Goal: Browse casually: Explore the website without a specific task or goal

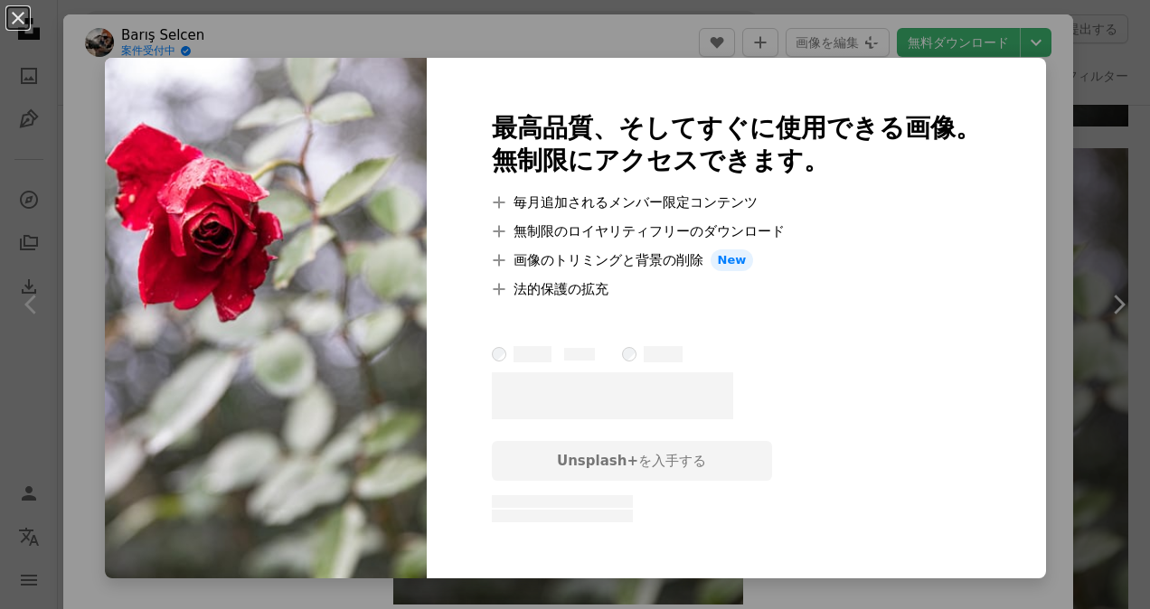
scroll to position [33, 0]
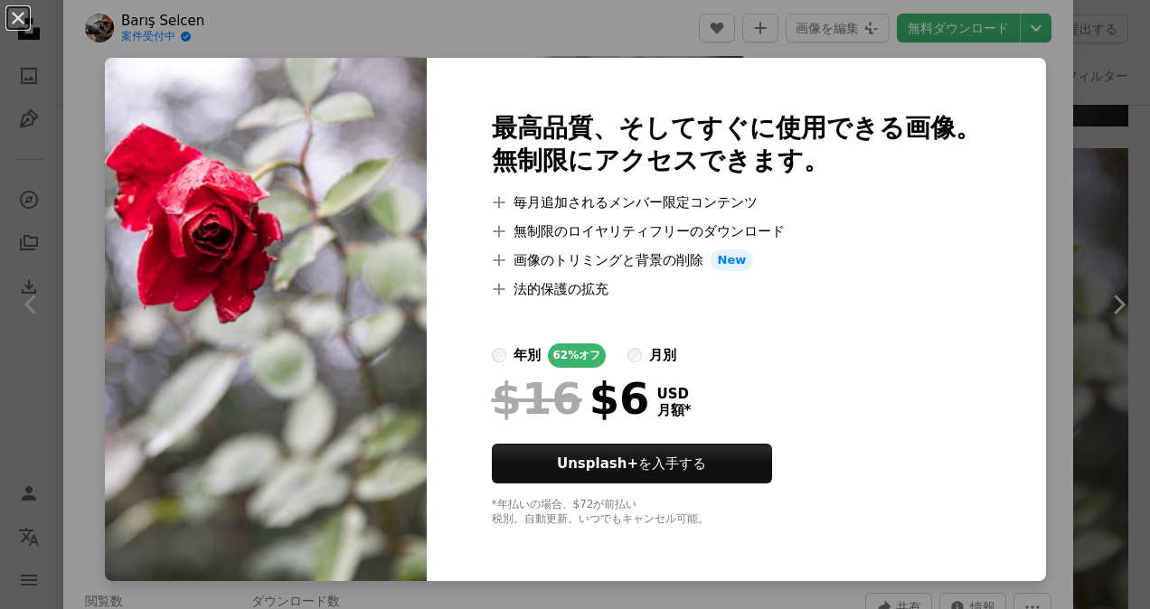
click at [1087, 382] on div "An X shape 最高品質、そしてすぐに使用できる画像。 無制限にアクセスできます。 A plus sign 毎月追加されるメンバー限定コンテンツ A p…" at bounding box center [575, 304] width 1150 height 609
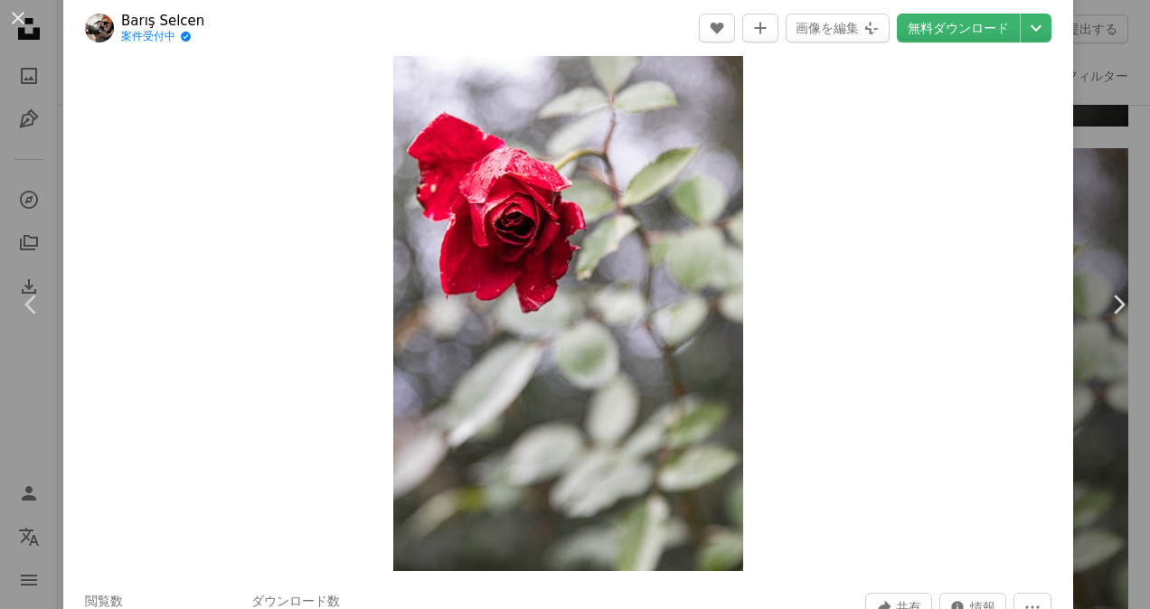
click at [1094, 188] on div "An X shape Chevron left Chevron right Barış Selcen 案件受付中 A checkmark inside of …" at bounding box center [575, 304] width 1150 height 609
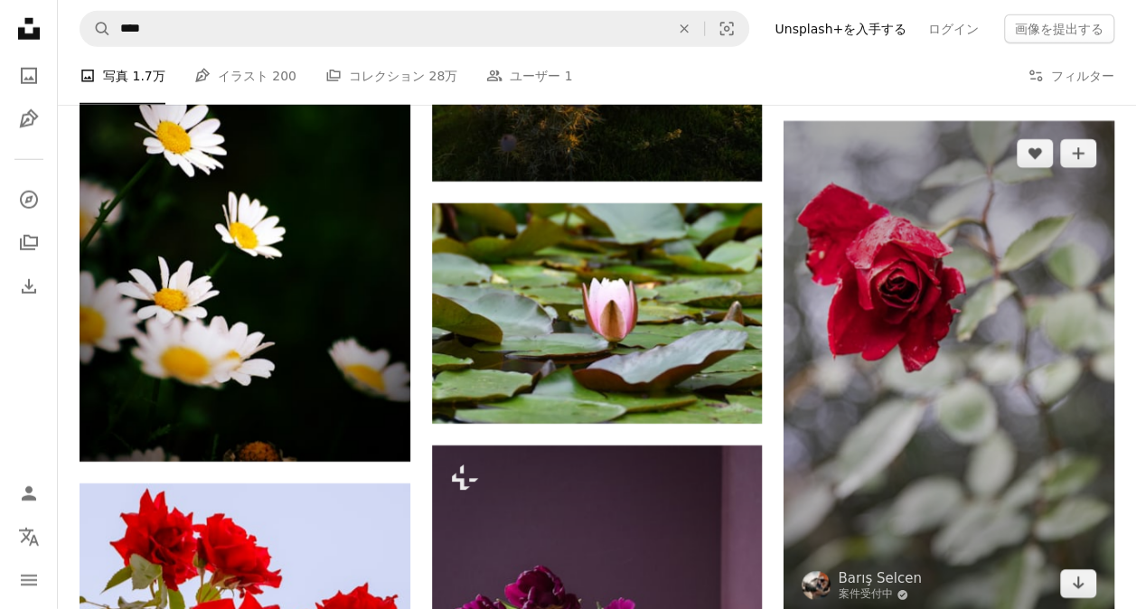
click at [931, 349] on img at bounding box center [949, 368] width 331 height 495
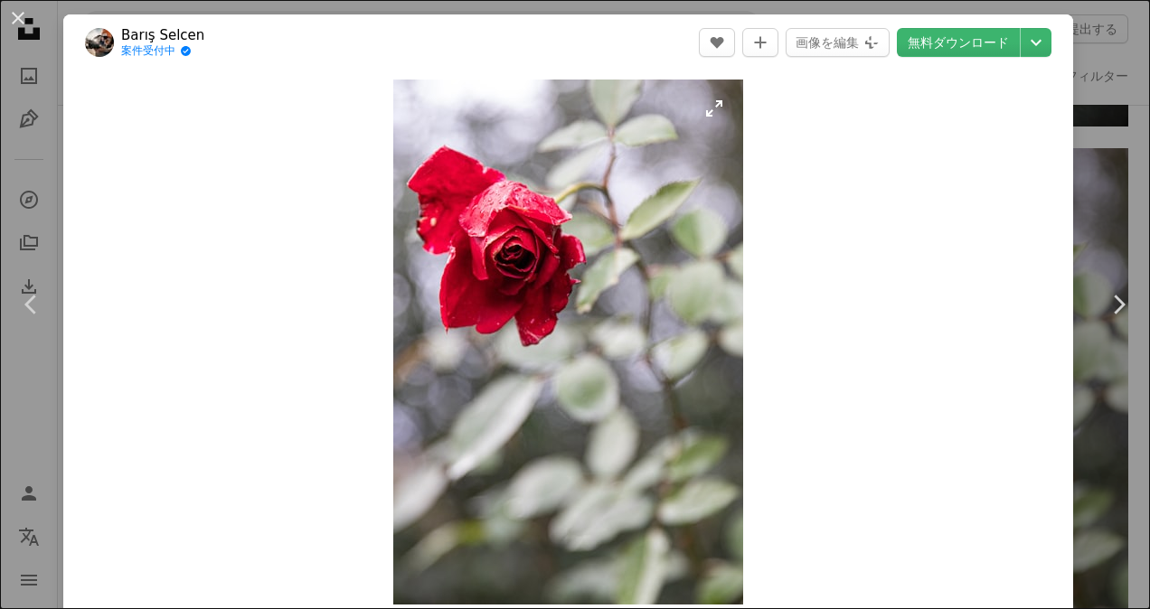
click at [633, 464] on img "この画像でズームインする" at bounding box center [568, 342] width 350 height 525
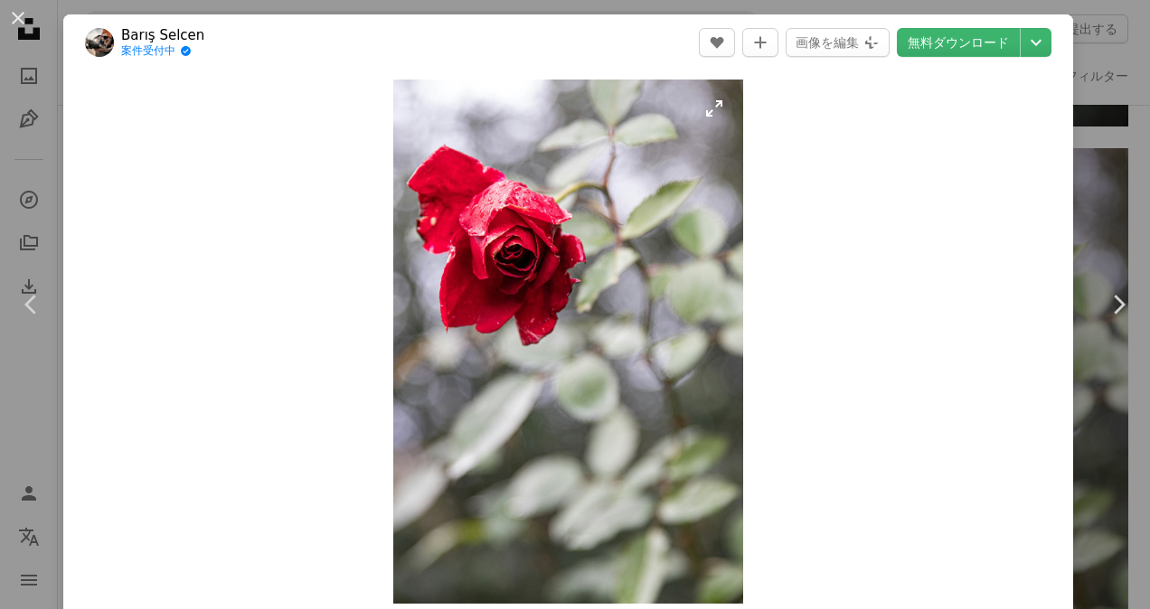
click at [633, 464] on img "この画像でズームインする" at bounding box center [568, 342] width 350 height 524
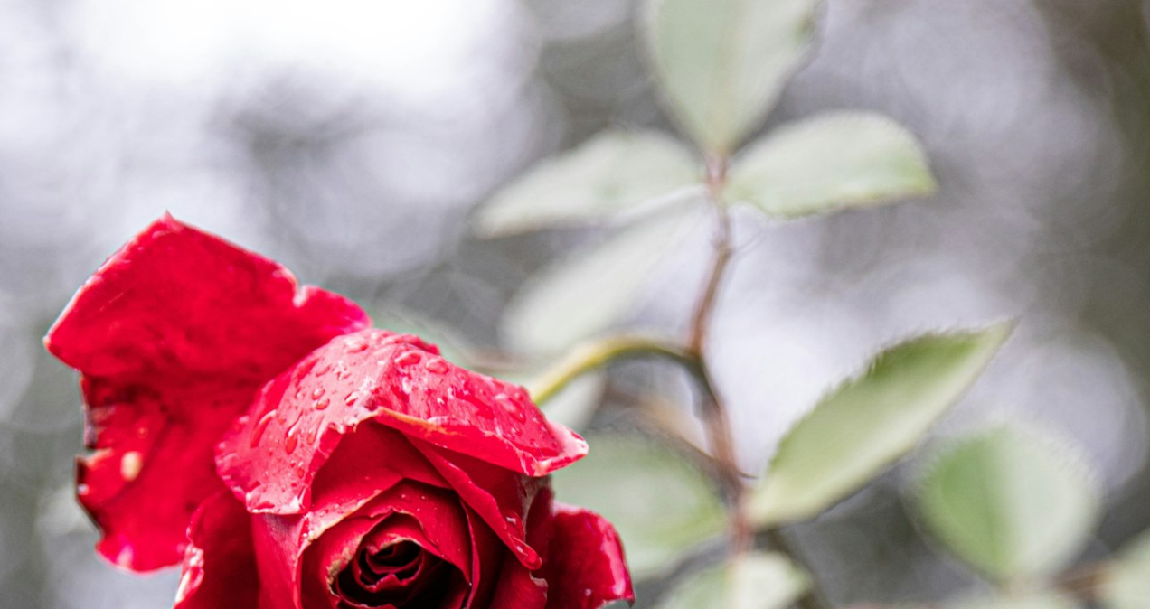
scroll to position [539, 0]
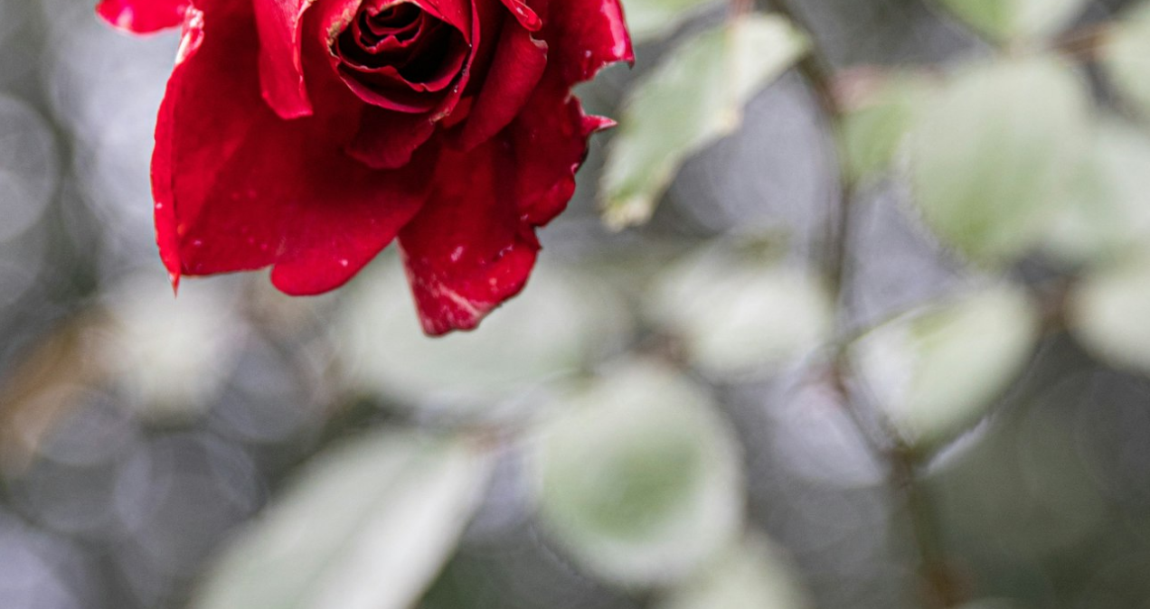
click at [633, 464] on img "この画像でズームアウトする" at bounding box center [575, 323] width 1152 height 1727
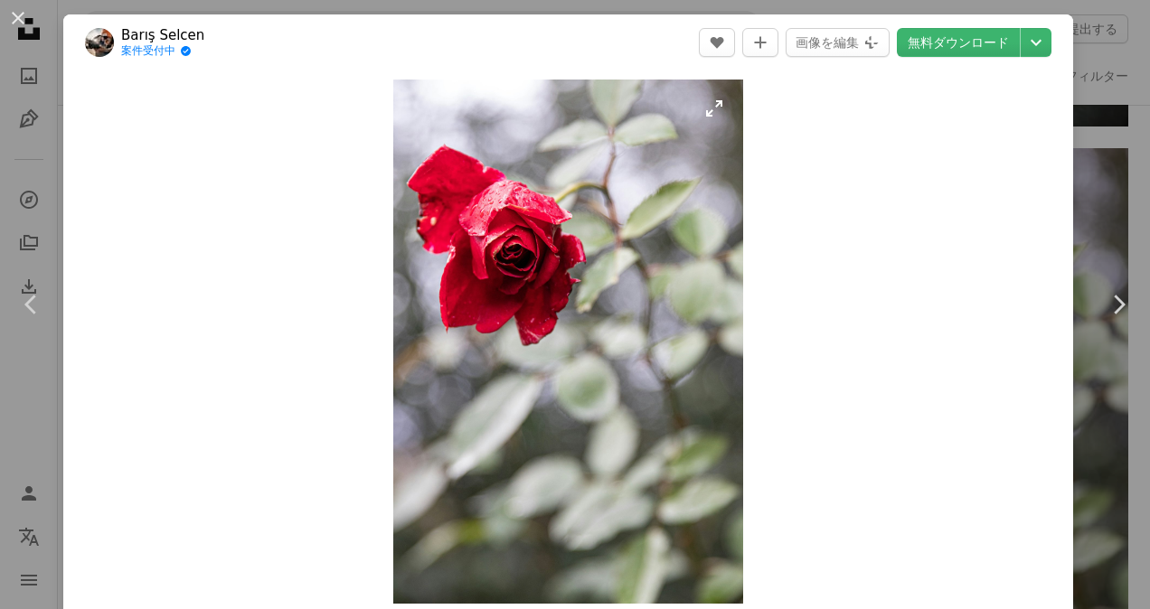
click at [633, 464] on img "この画像でズームインする" at bounding box center [568, 342] width 350 height 524
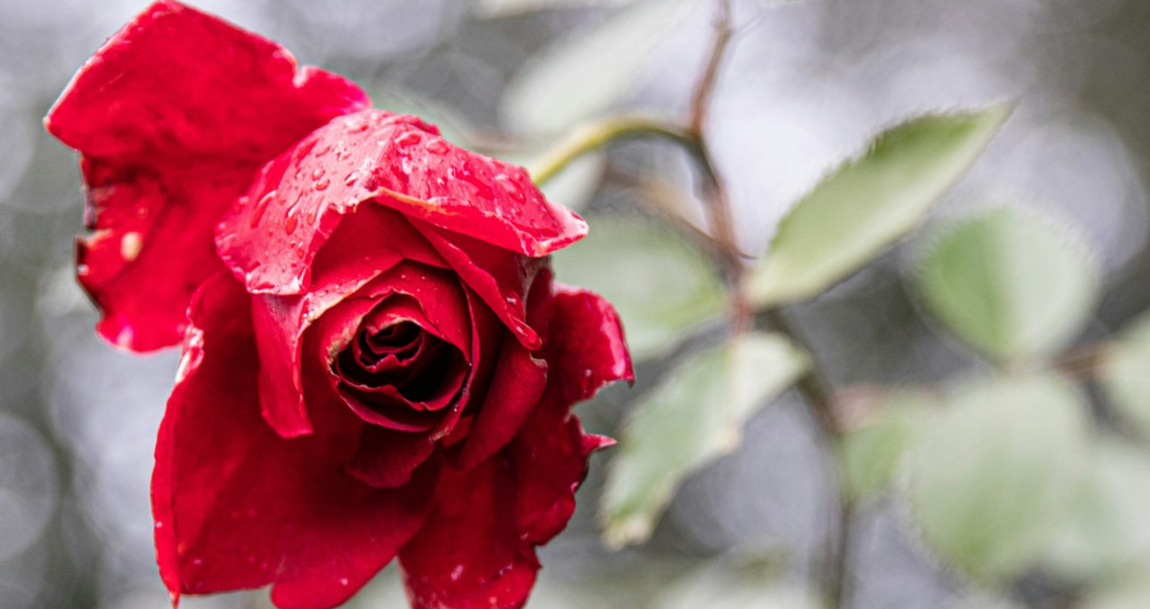
scroll to position [216, 0]
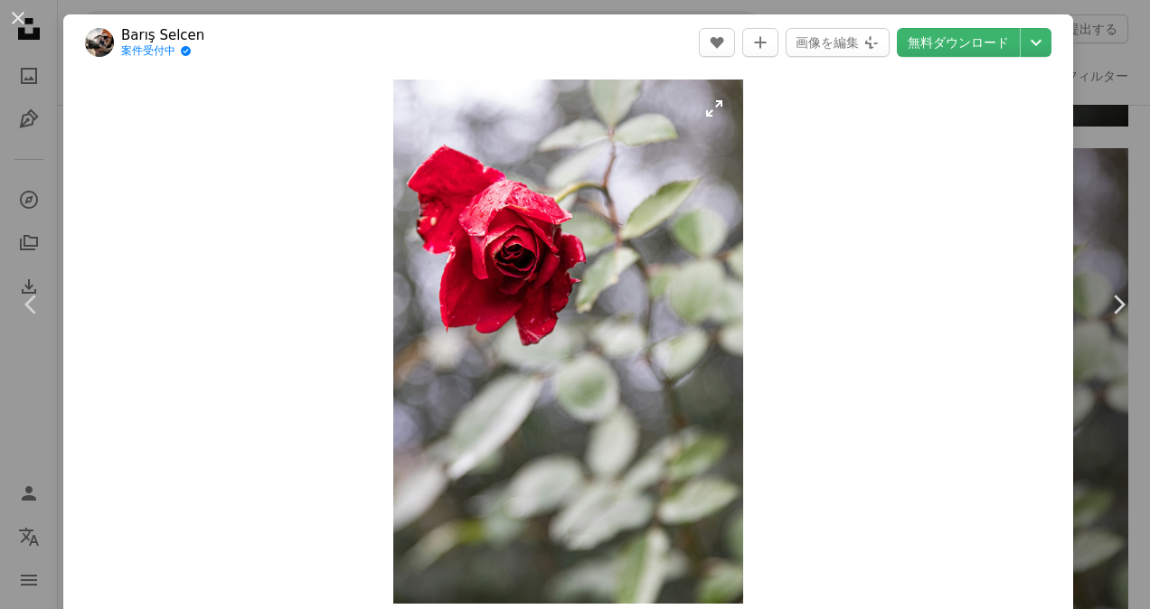
click at [633, 464] on img "この画像でズームインする" at bounding box center [568, 342] width 350 height 524
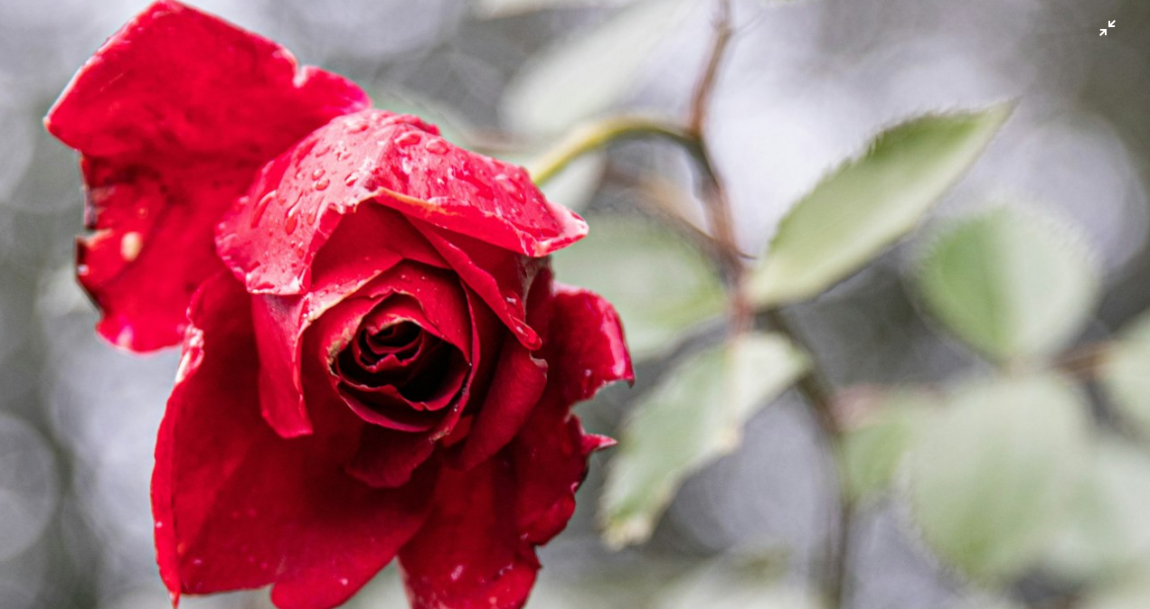
scroll to position [223, 0]
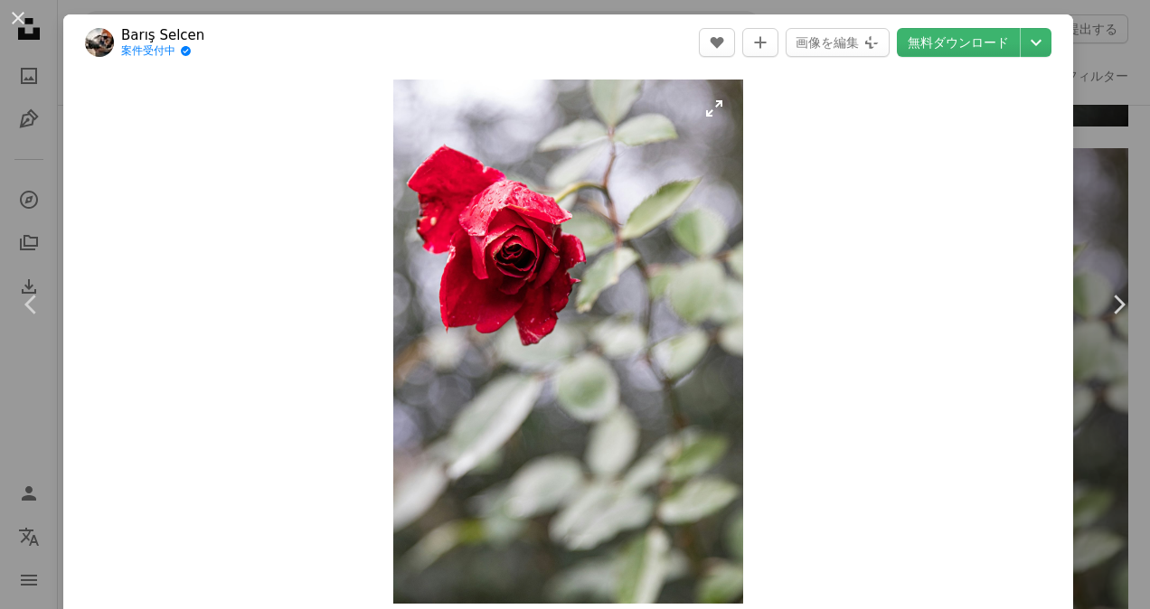
click at [555, 442] on img "この画像でズームインする" at bounding box center [568, 342] width 350 height 524
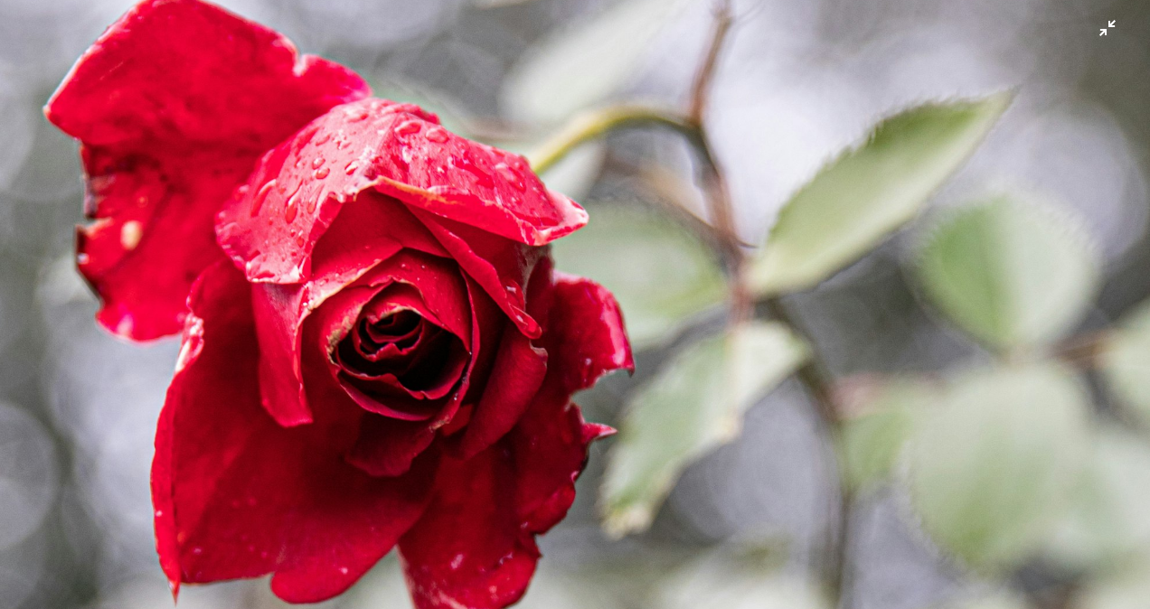
scroll to position [233, 0]
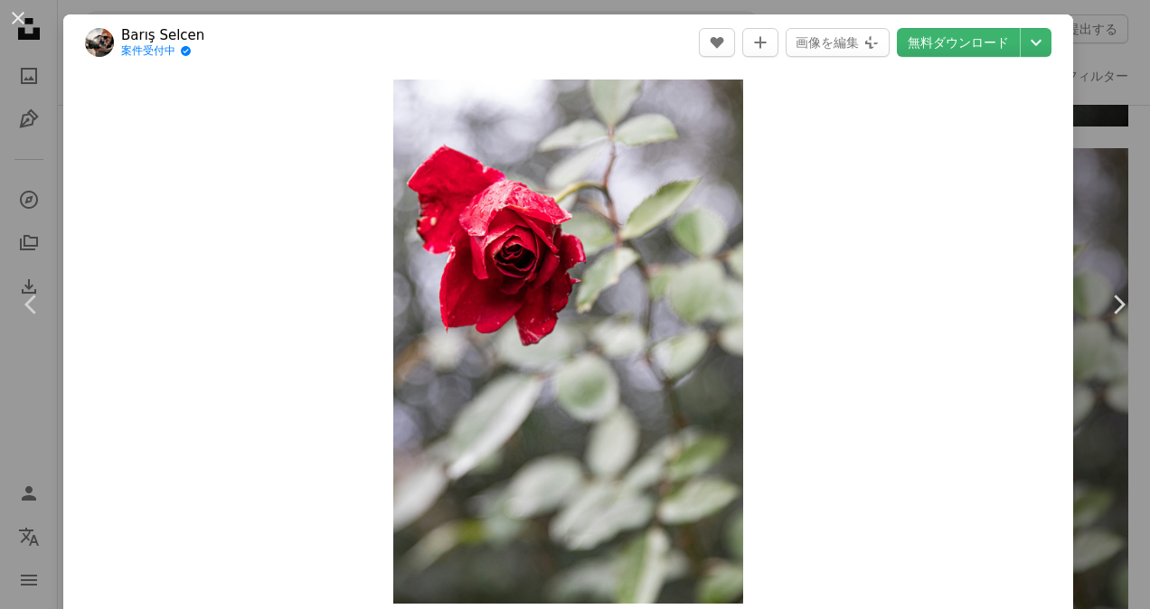
drag, startPoint x: 661, startPoint y: 307, endPoint x: 844, endPoint y: 174, distance: 226.4
click at [844, 174] on div "Zoom in" at bounding box center [568, 342] width 1010 height 542
click at [611, 275] on img "この画像でズームインする" at bounding box center [568, 342] width 350 height 524
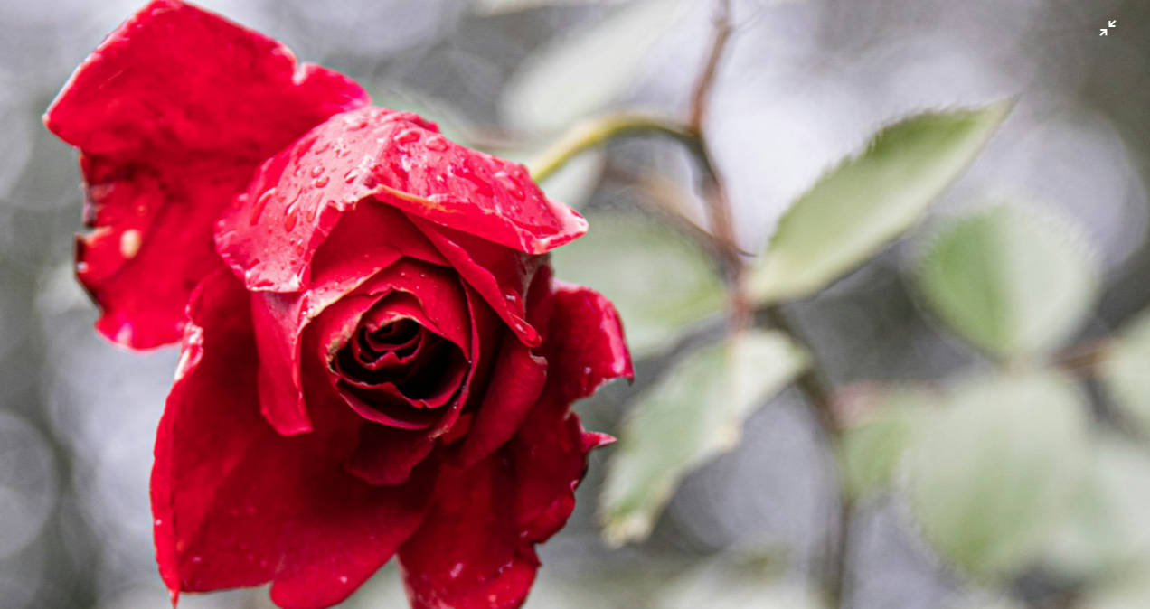
scroll to position [2524, 0]
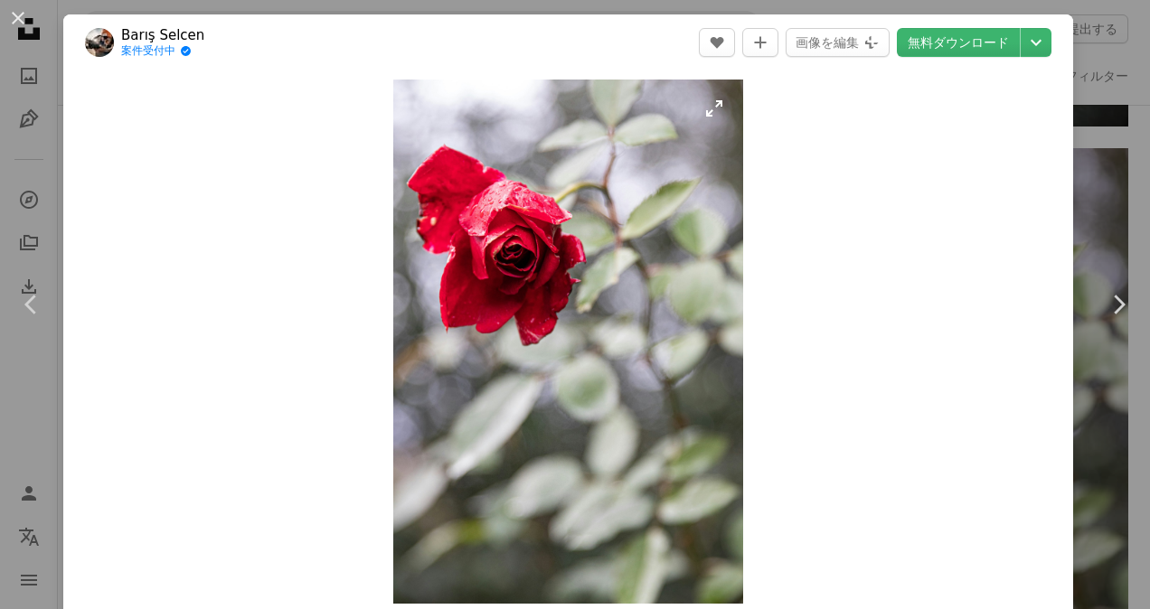
click at [714, 97] on img "この画像でズームインする" at bounding box center [568, 342] width 350 height 524
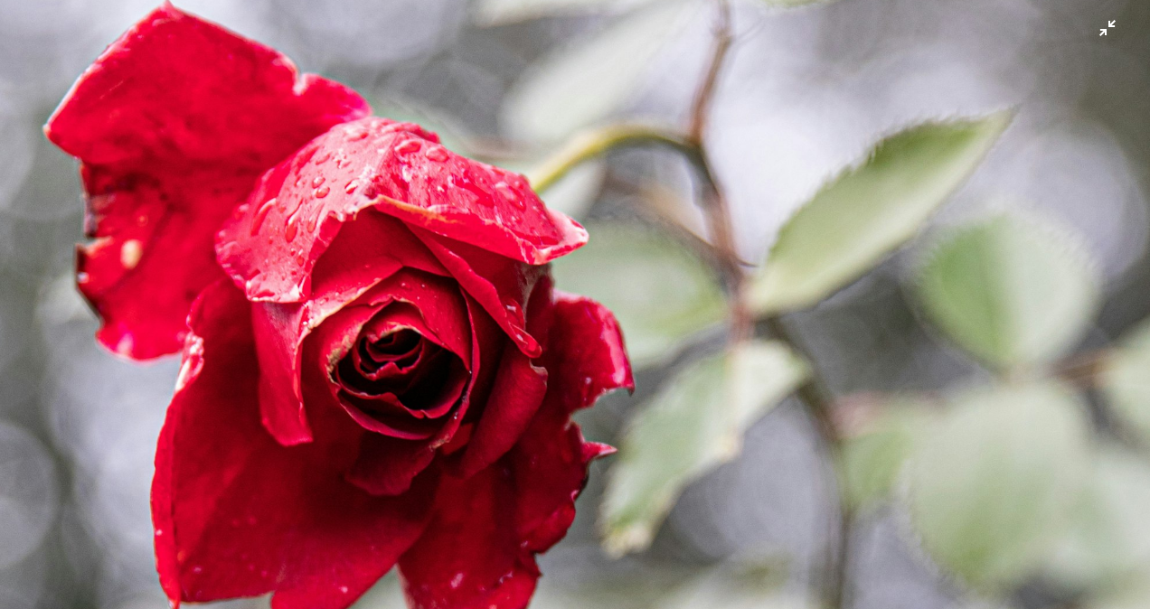
scroll to position [213, 0]
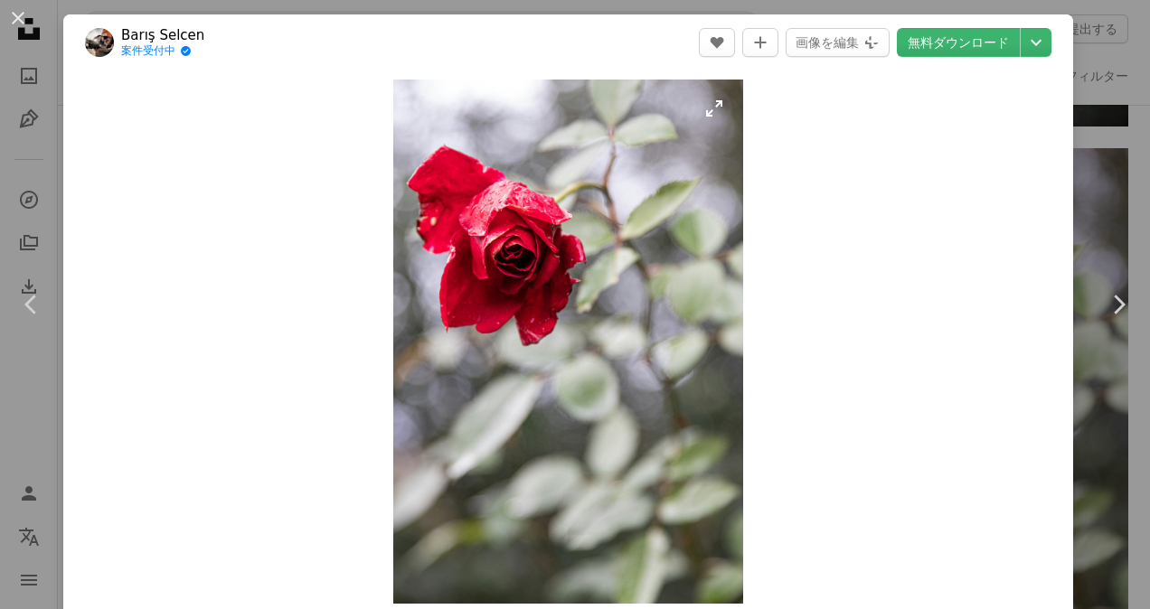
click at [561, 297] on img "この画像でズームインする" at bounding box center [568, 342] width 350 height 524
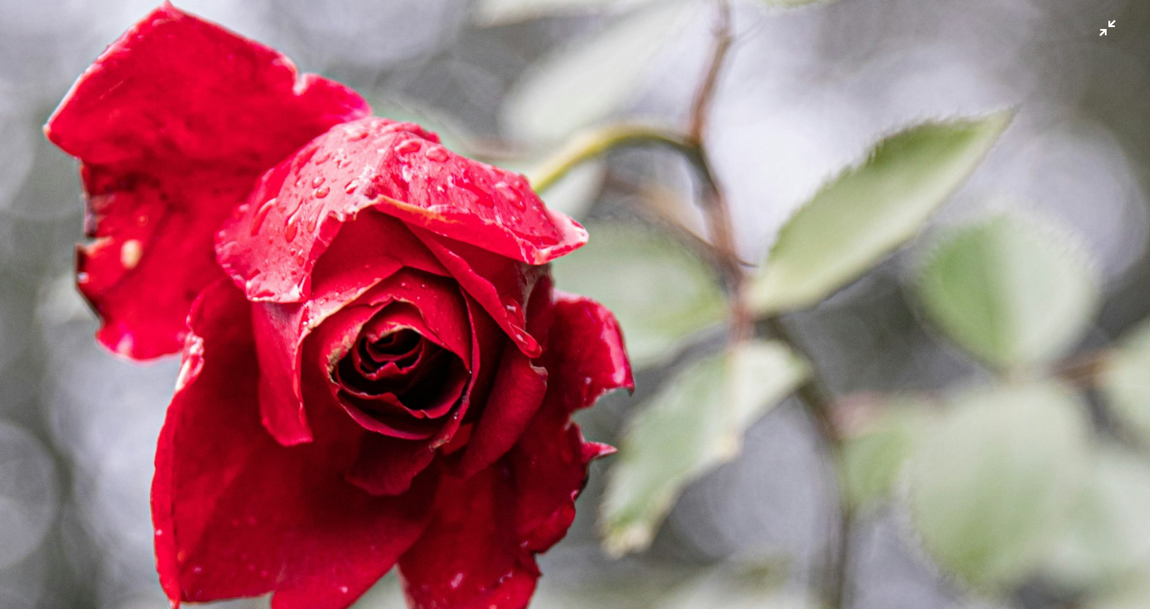
scroll to position [235, 0]
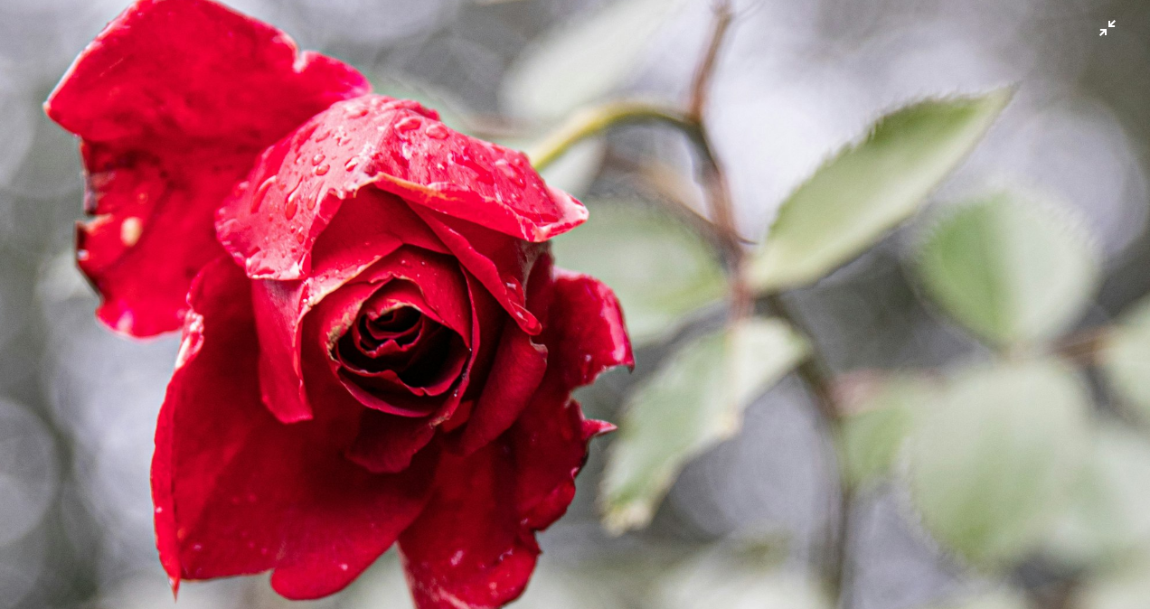
click button "この画像でズームアウトする" at bounding box center [575, 69] width 1152 height 611
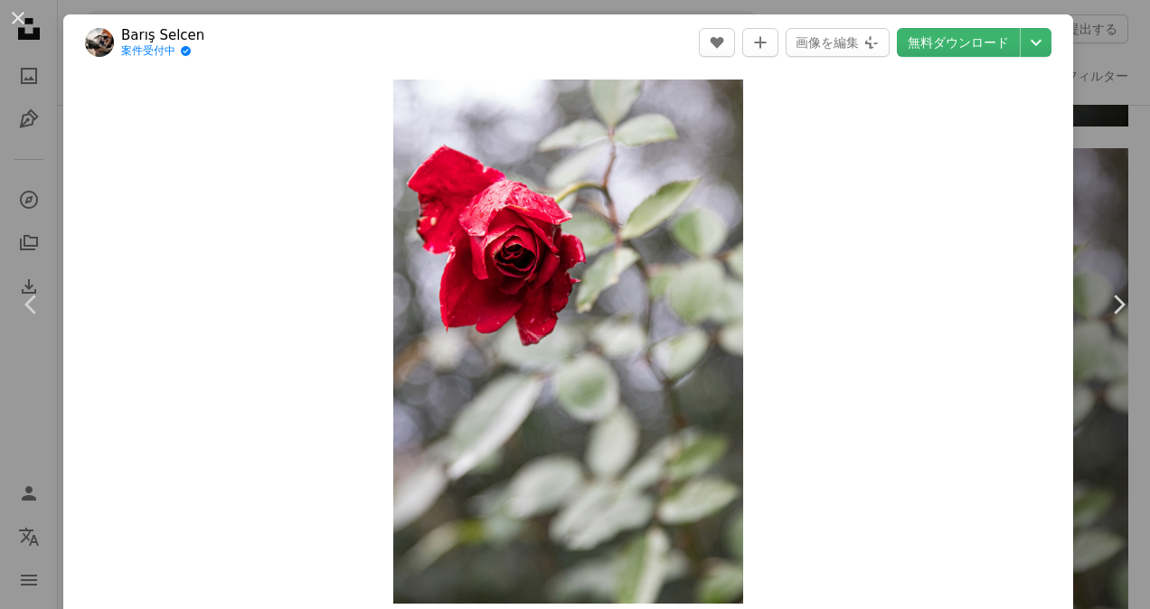
click at [393, 80] on button "Zoom in" at bounding box center [568, 342] width 350 height 524
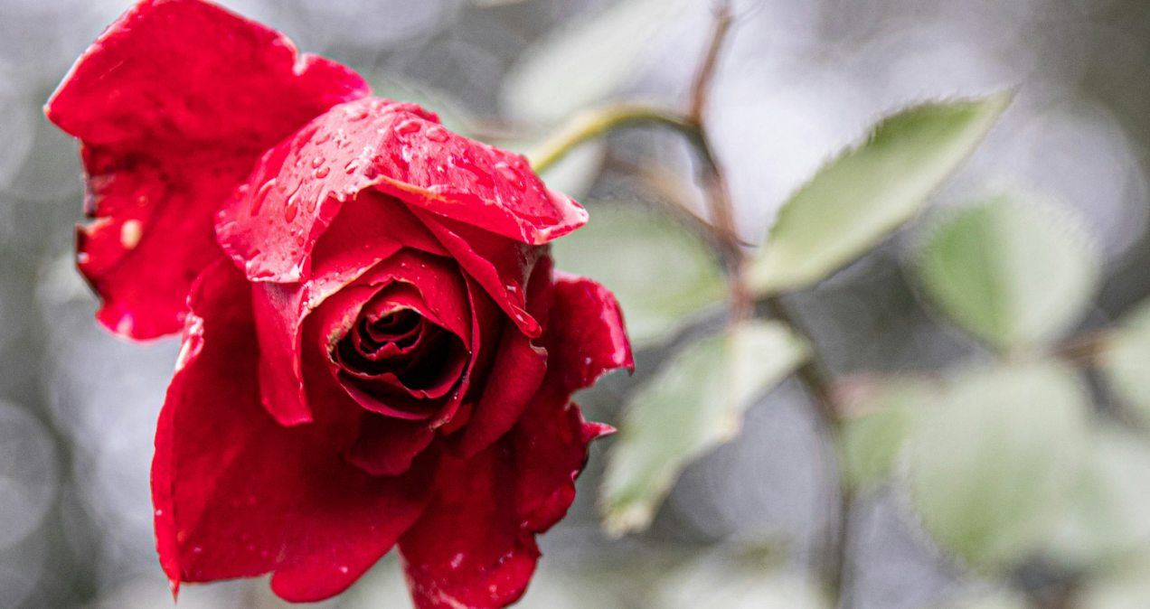
scroll to position [233, 0]
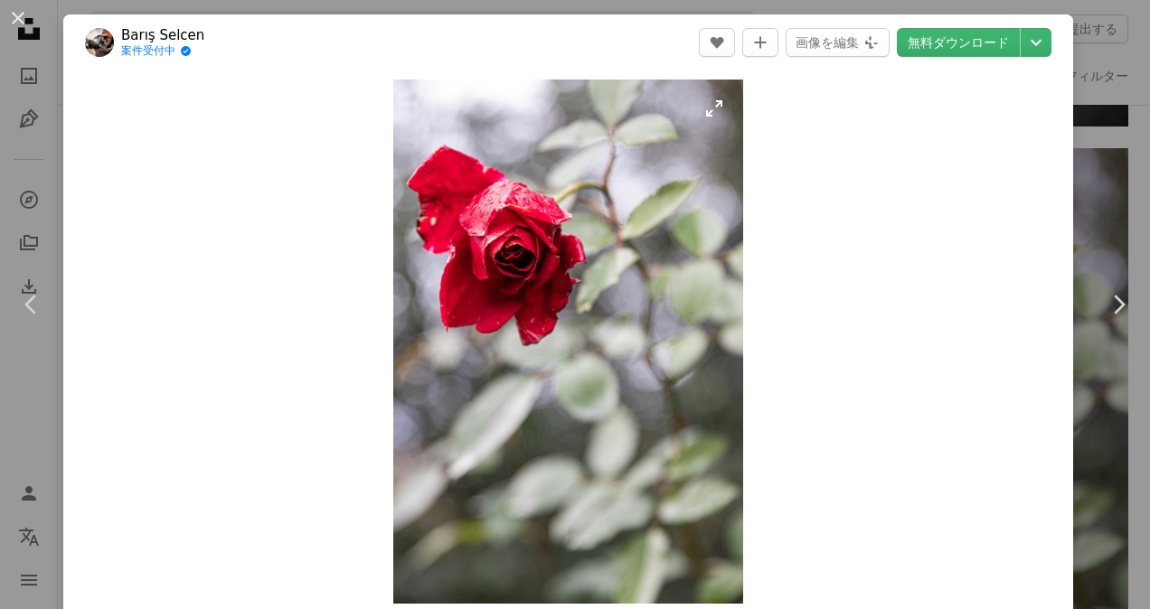
click at [593, 419] on img "この画像でズームインする" at bounding box center [568, 342] width 350 height 524
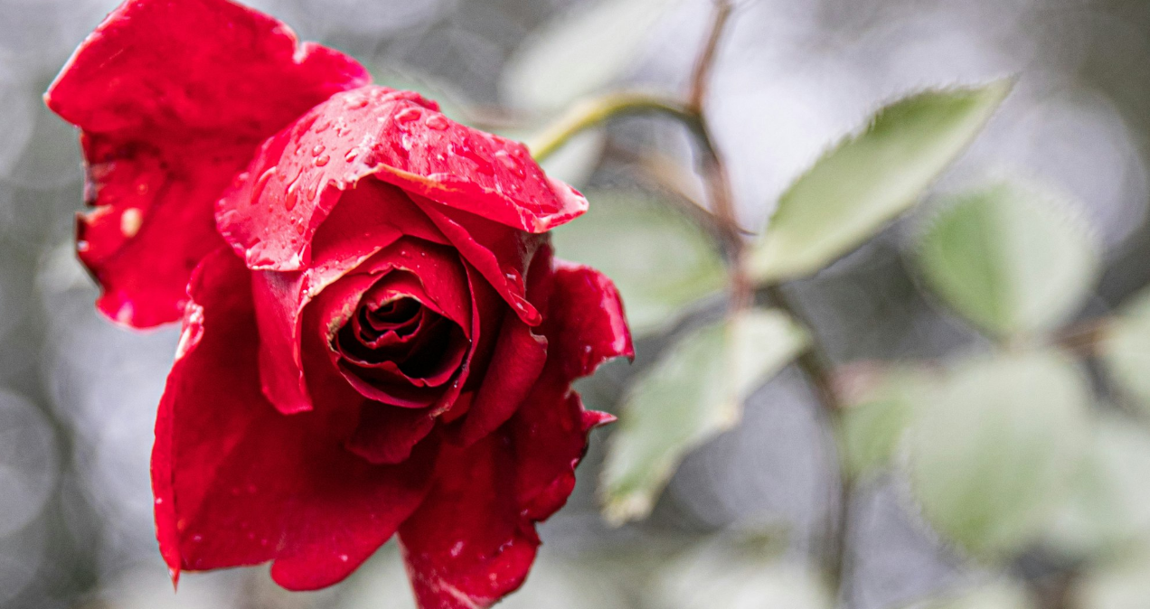
scroll to position [243, 0]
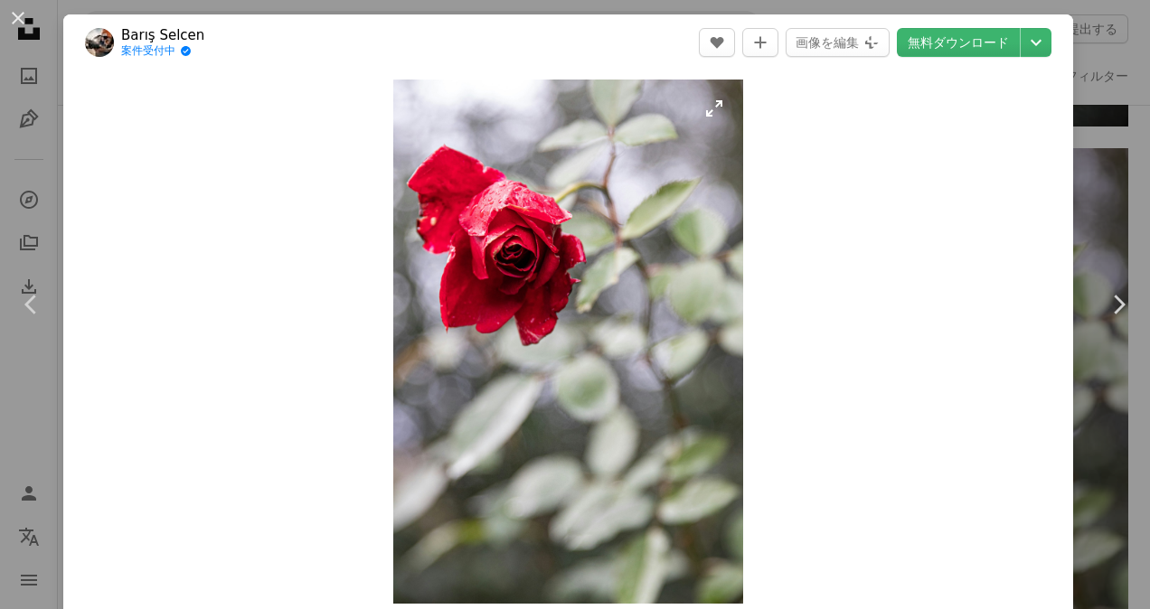
click at [649, 338] on img "この画像でズームインする" at bounding box center [568, 342] width 350 height 524
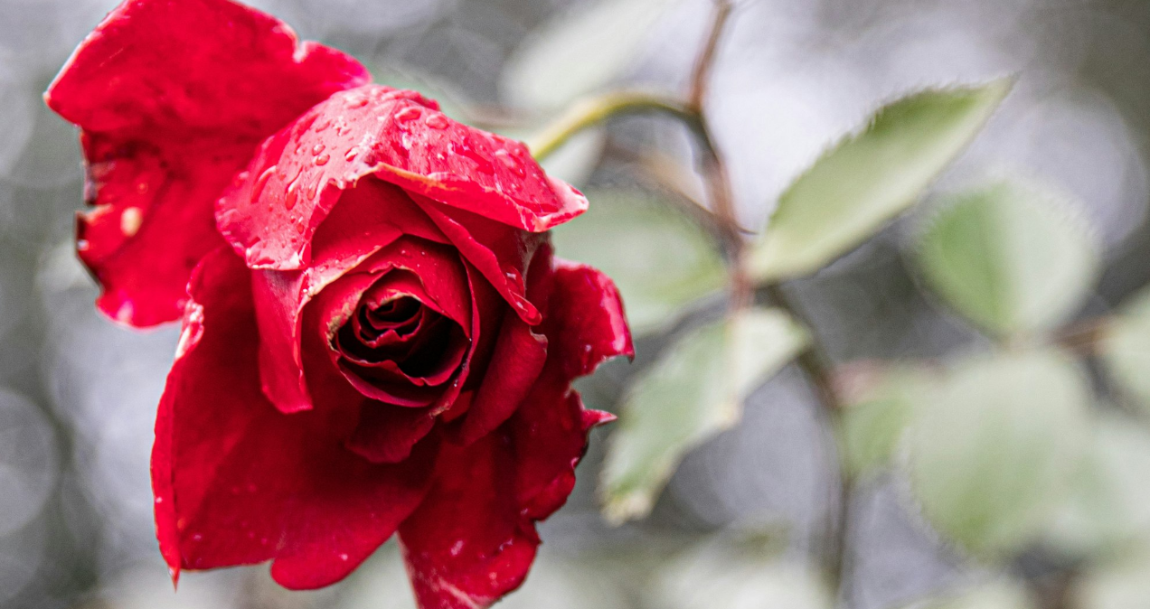
scroll to position [244, 0]
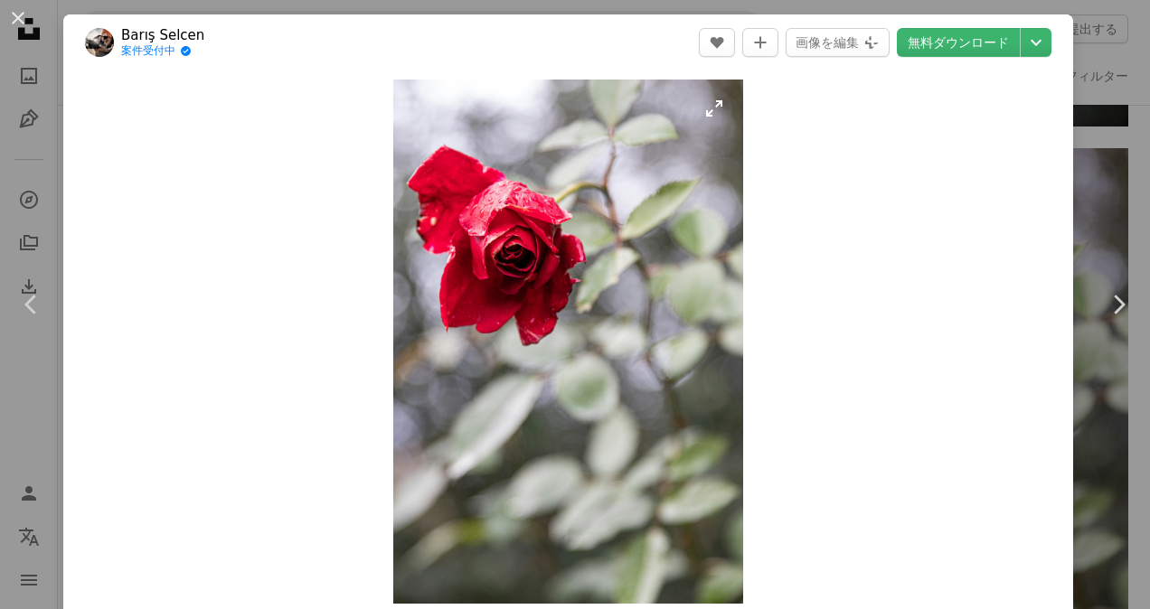
click at [471, 260] on img "この画像でズームインする" at bounding box center [568, 342] width 350 height 524
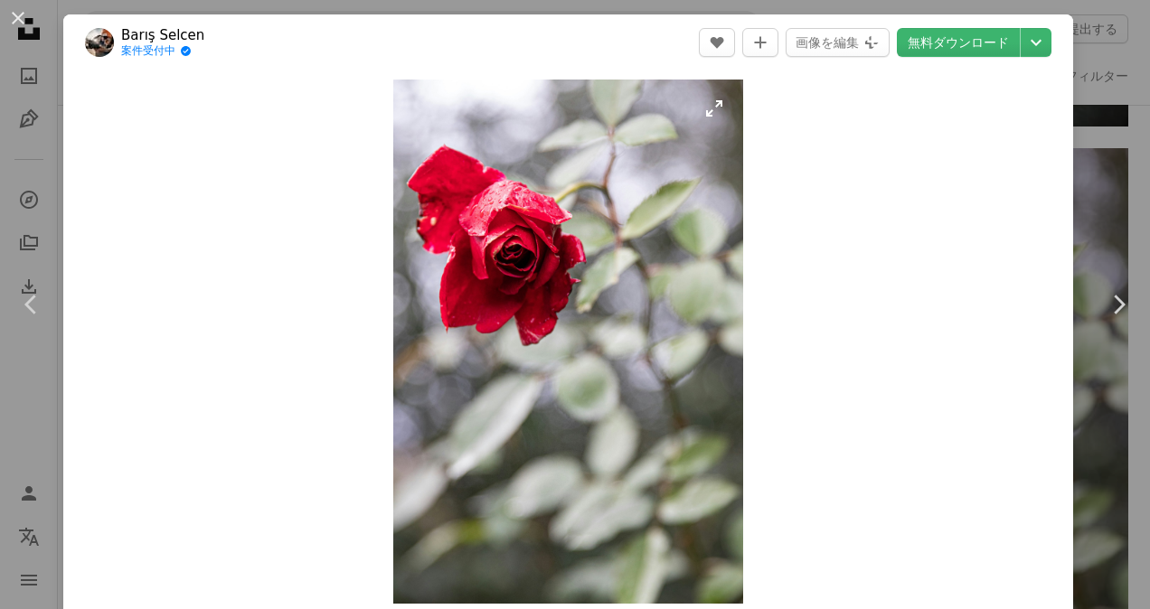
click at [465, 351] on img "この画像でズームインする" at bounding box center [568, 342] width 350 height 524
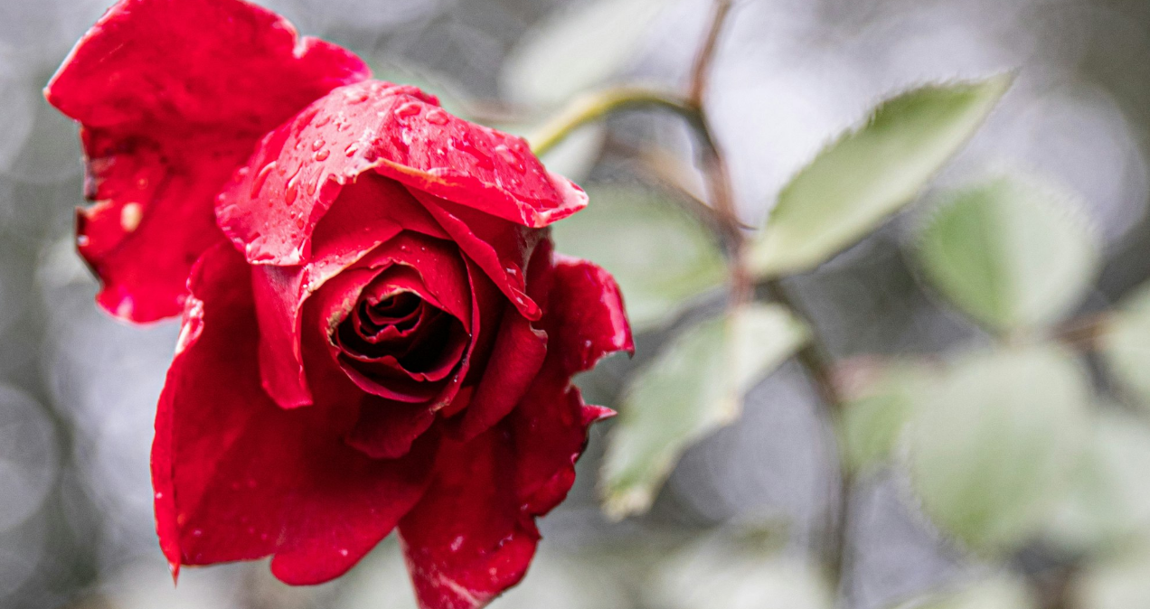
scroll to position [250, 0]
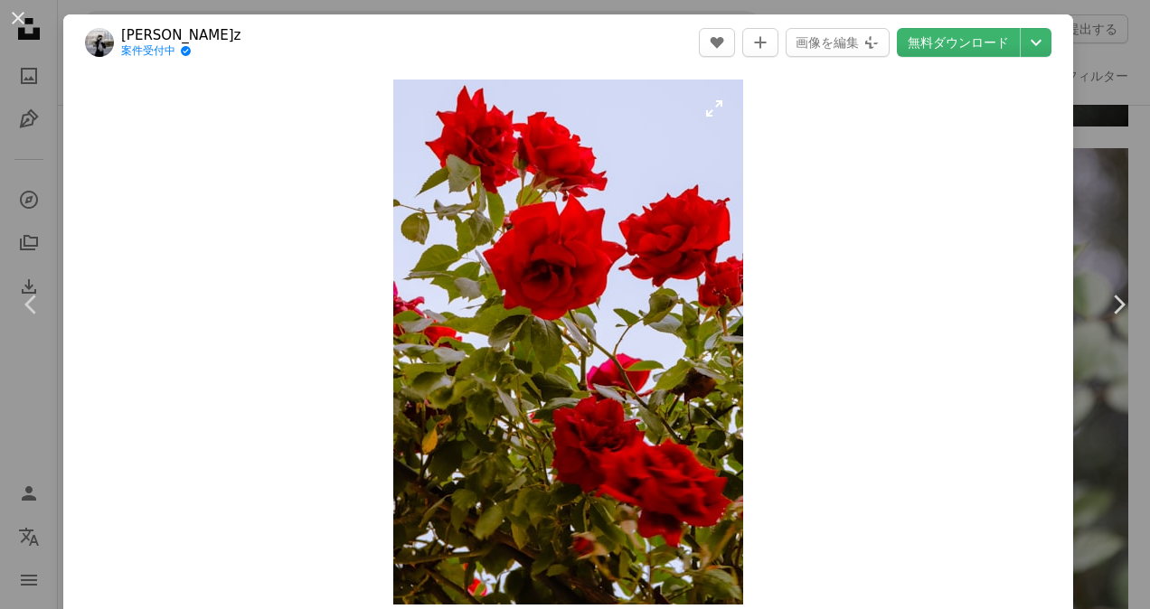
click at [575, 271] on img "この画像でズームインする" at bounding box center [568, 342] width 350 height 525
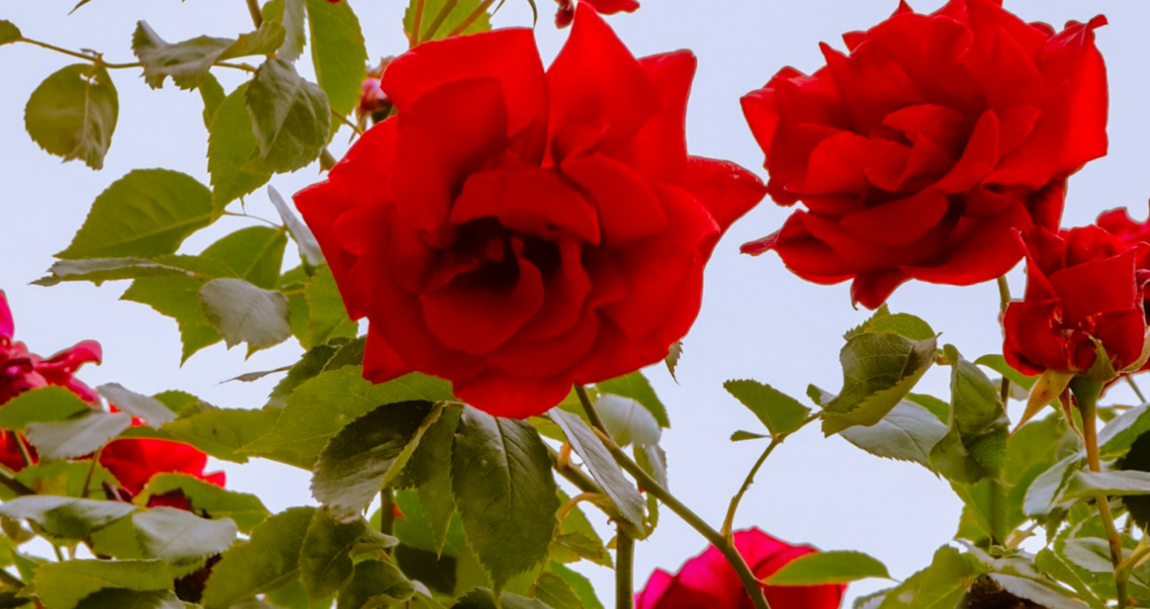
scroll to position [345, 0]
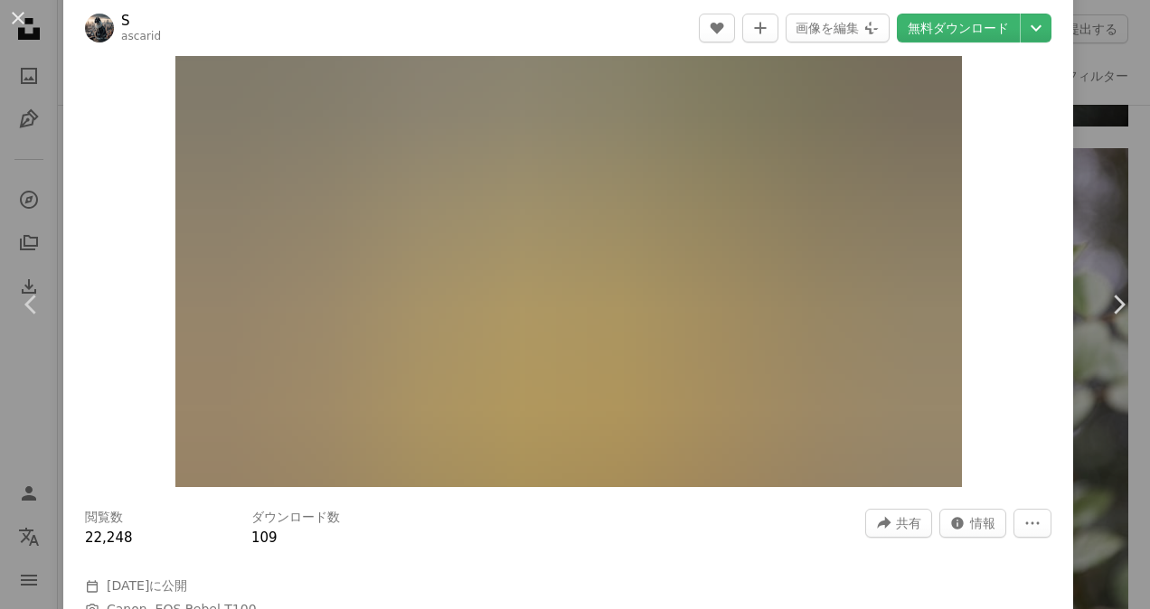
scroll to position [154, 0]
